Goal: Task Accomplishment & Management: Use online tool/utility

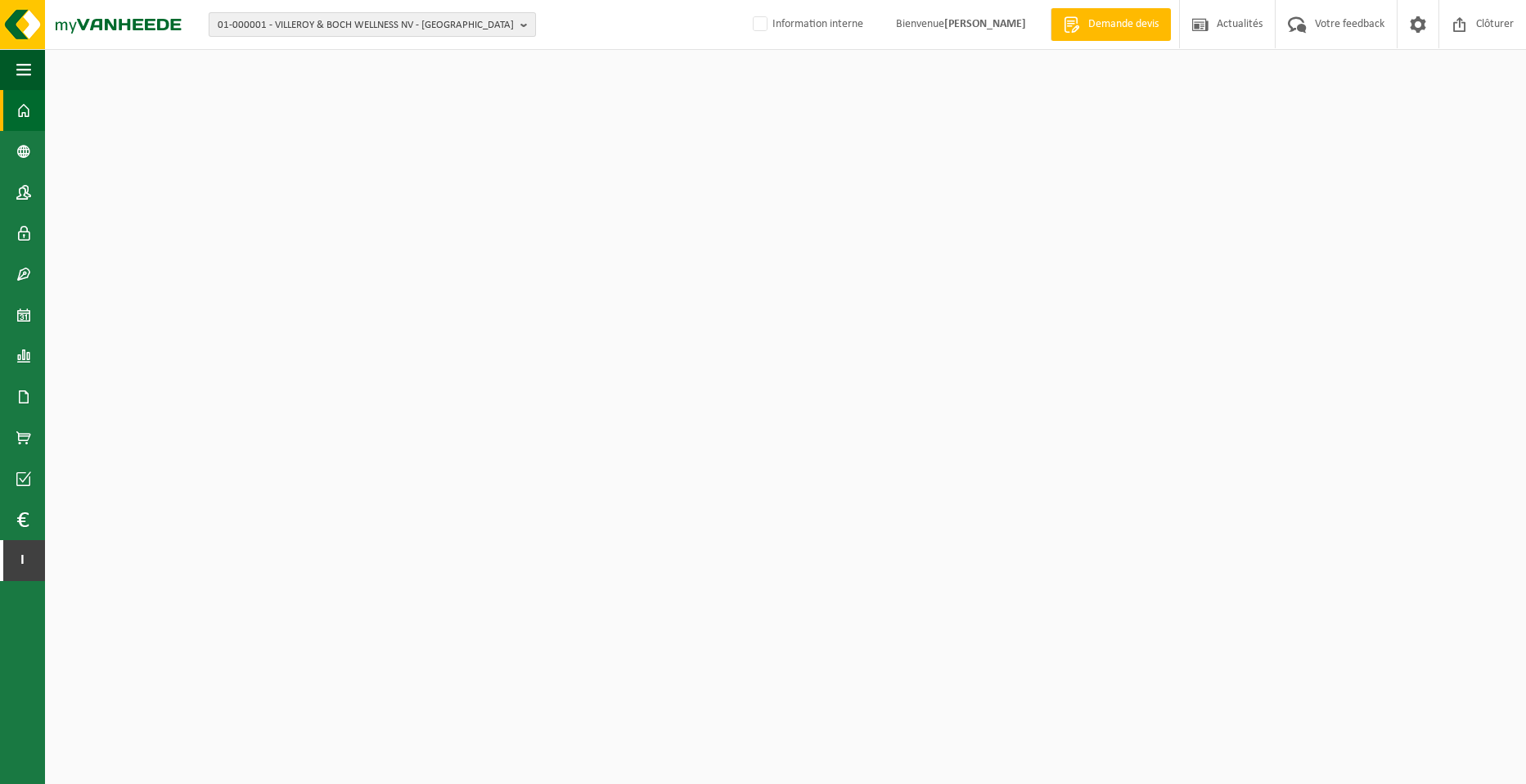
click at [313, 21] on span "01-000001 - VILLEROY & BOCH WELLNESS NV - [GEOGRAPHIC_DATA]" at bounding box center [366, 26] width 296 height 25
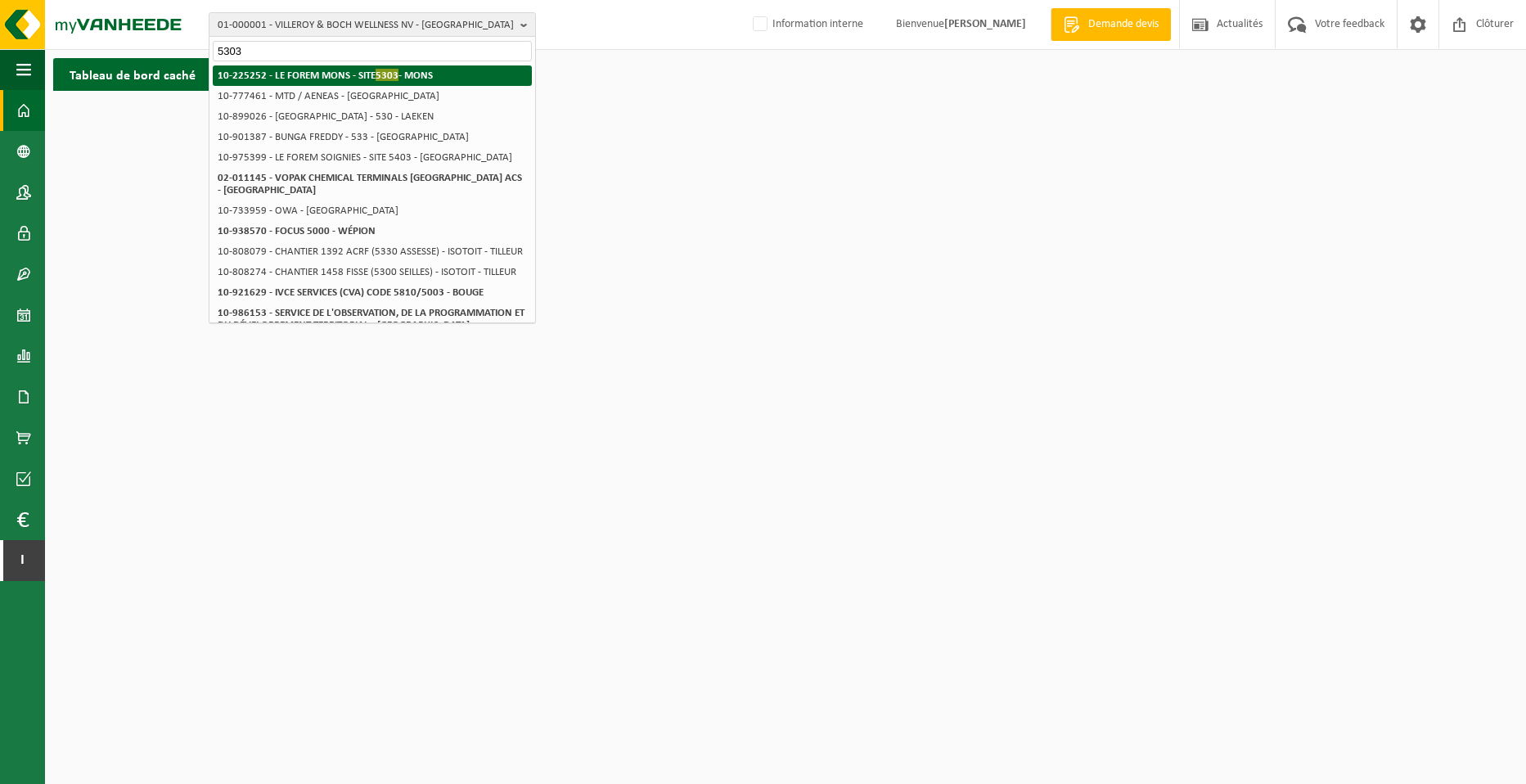
type input "5303"
click at [402, 71] on strong "10-225252 - [GEOGRAPHIC_DATA] - SITE 5303 - [GEOGRAPHIC_DATA]" at bounding box center [325, 74] width 215 height 12
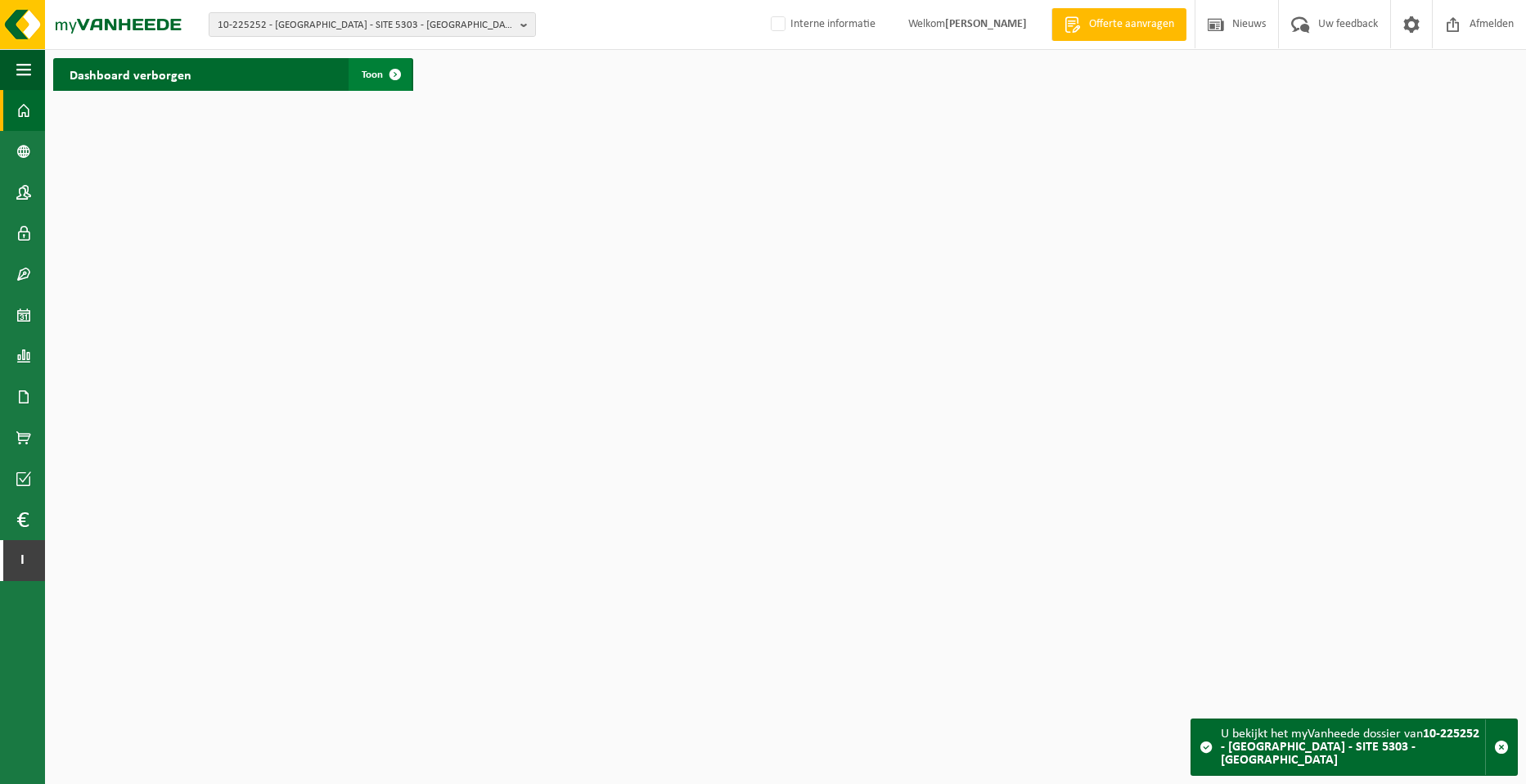
click at [388, 78] on span at bounding box center [395, 74] width 33 height 33
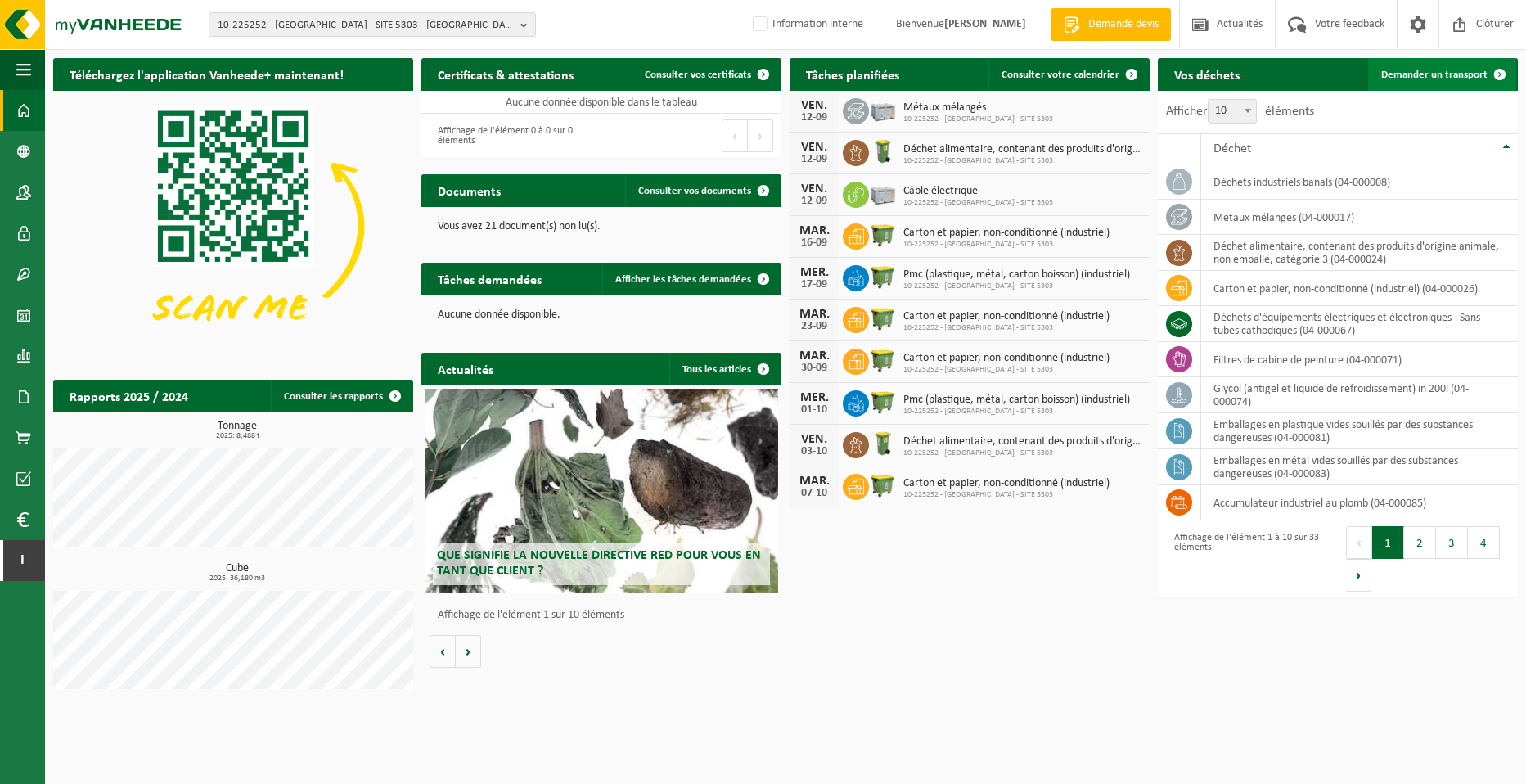
click at [1451, 78] on span "Demander un transport" at bounding box center [1434, 74] width 106 height 11
